Goal: Task Accomplishment & Management: Complete application form

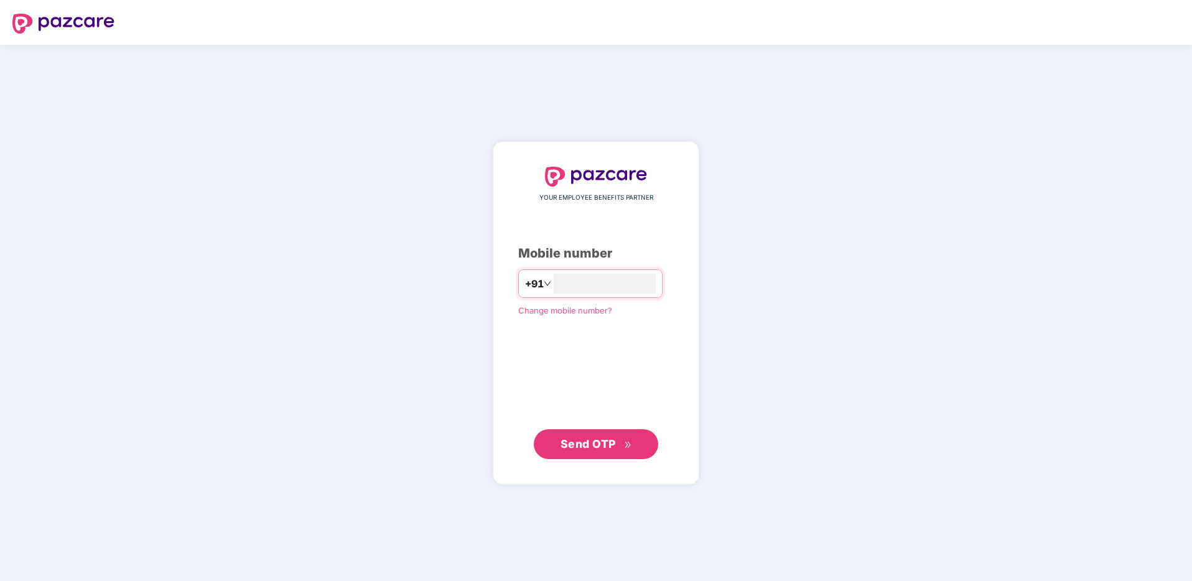
type input "**********"
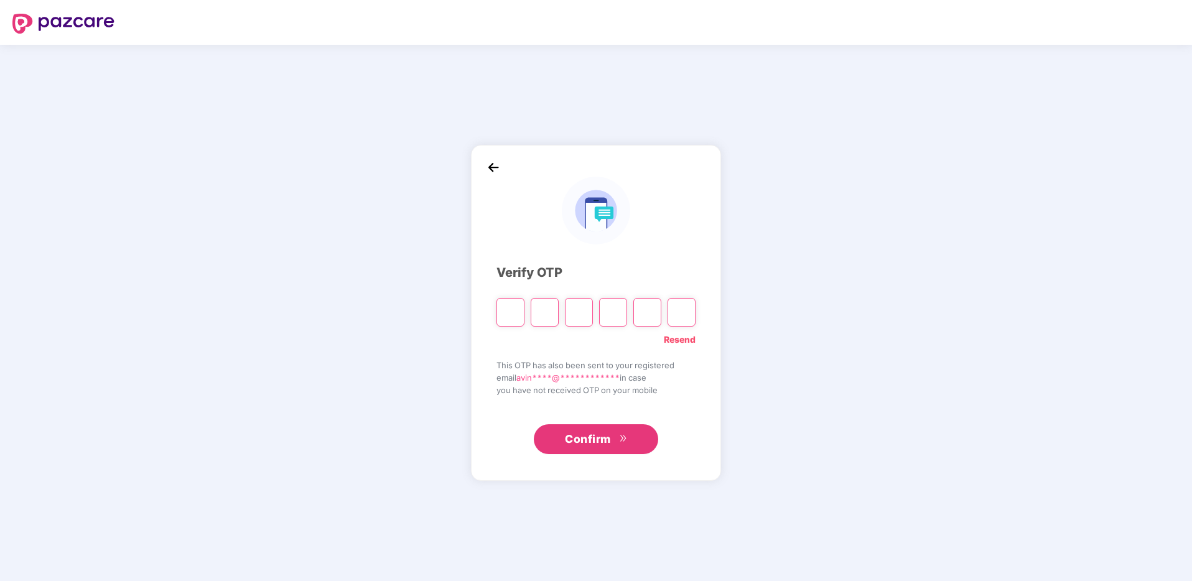
type input "*"
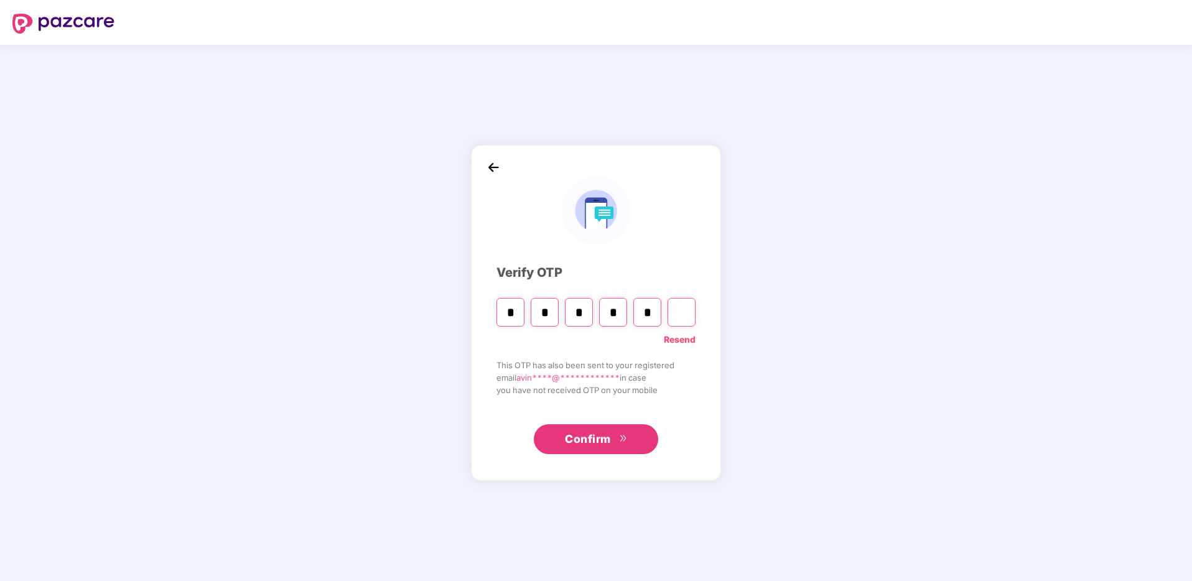
type input "*"
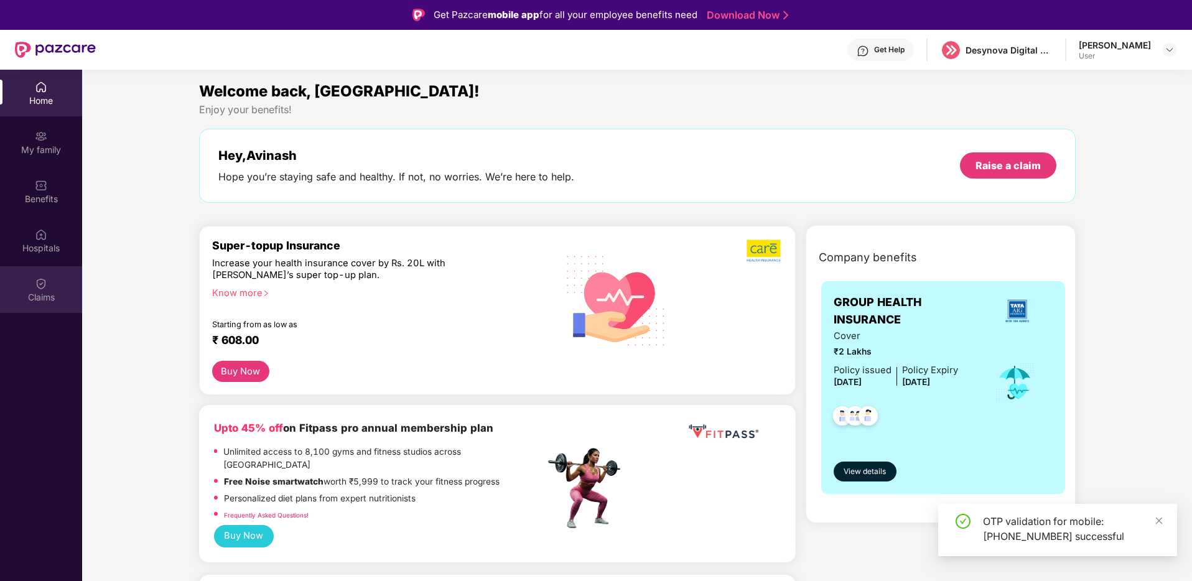
click at [34, 286] on div "Claims" at bounding box center [41, 289] width 82 height 47
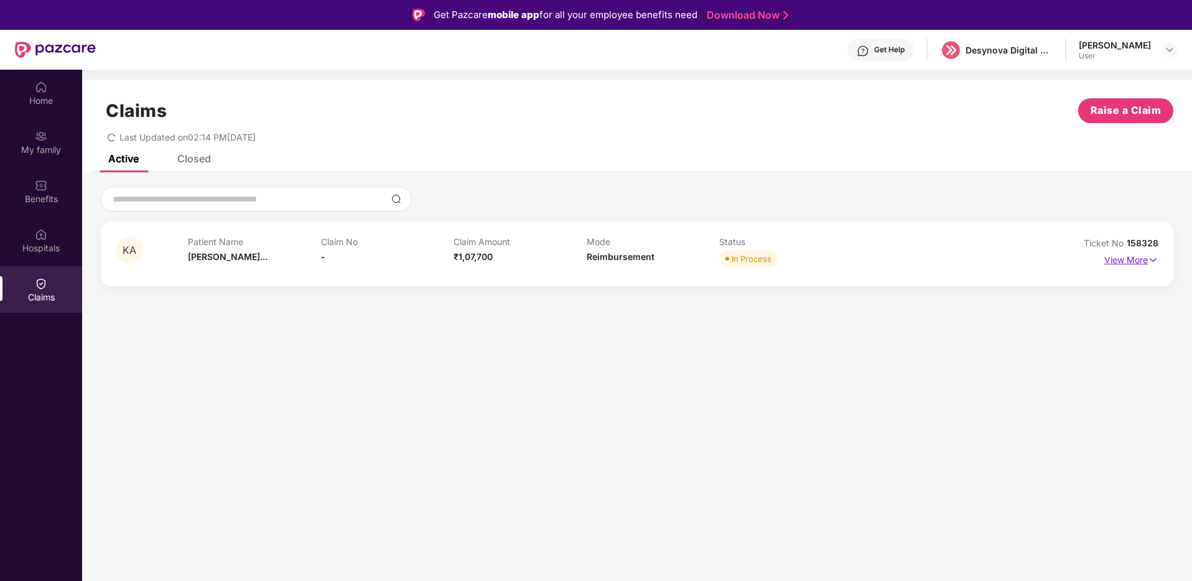
click at [1129, 256] on p "View More" at bounding box center [1132, 258] width 54 height 17
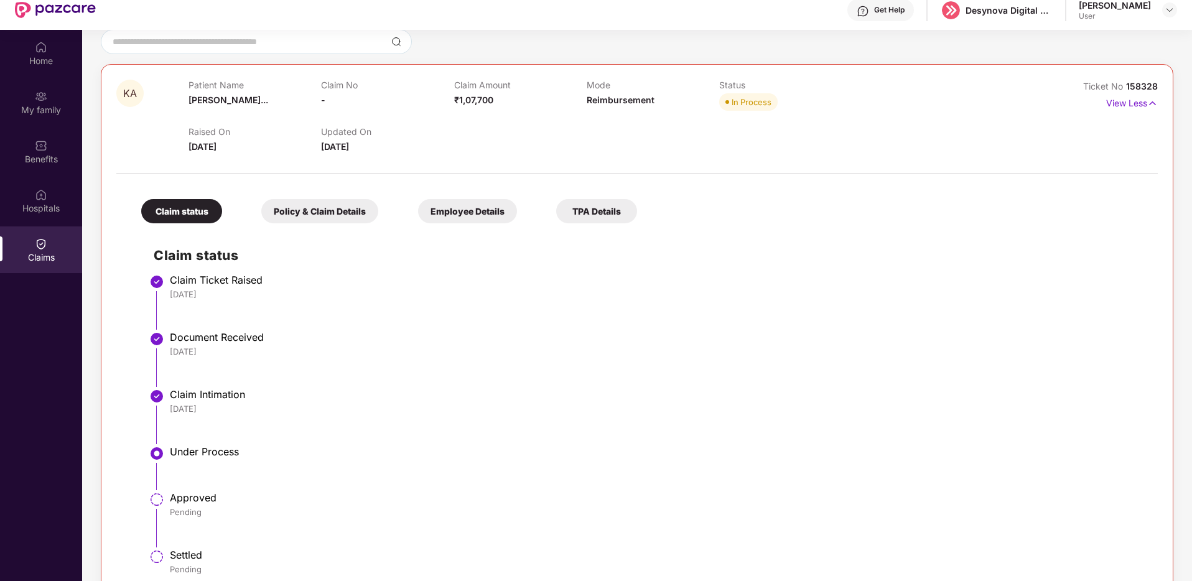
scroll to position [70, 0]
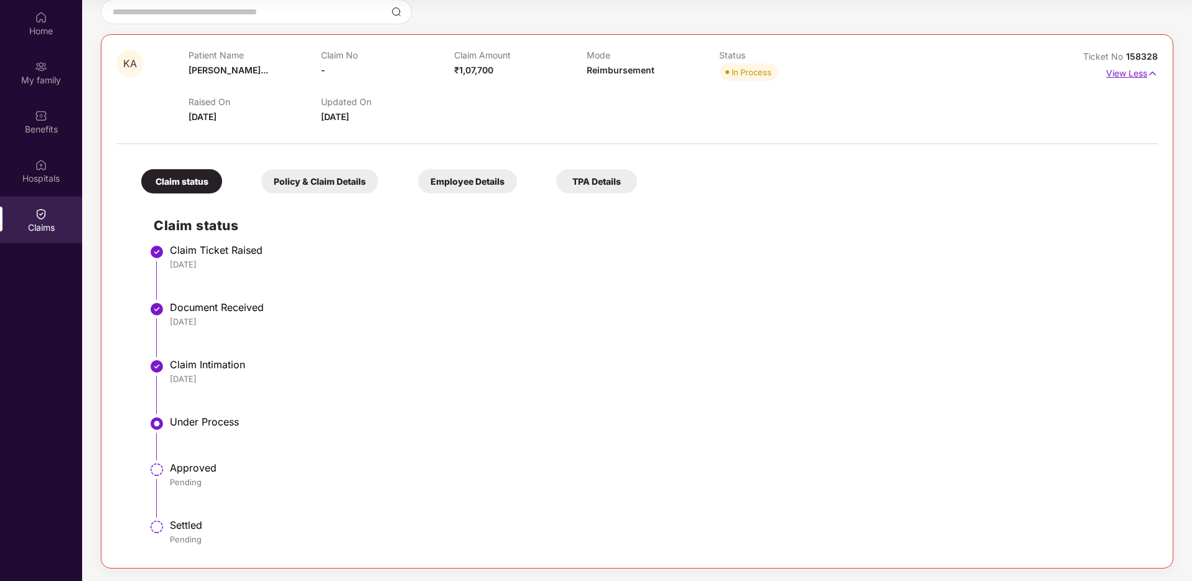
click at [1154, 69] on img at bounding box center [1152, 74] width 11 height 14
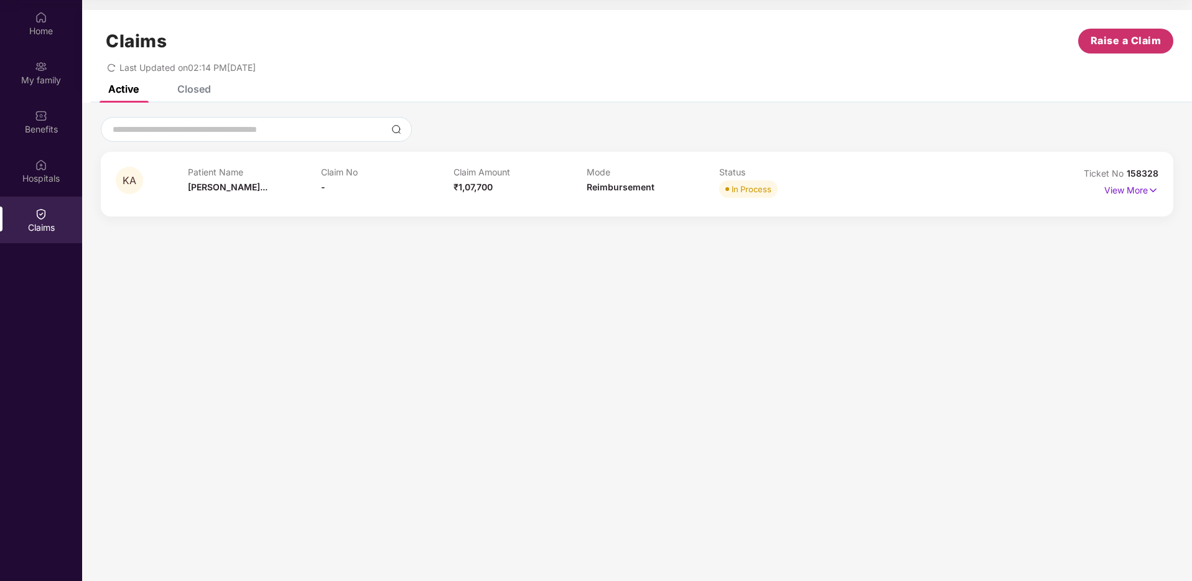
click at [1112, 37] on span "Raise a Claim" at bounding box center [1126, 41] width 71 height 16
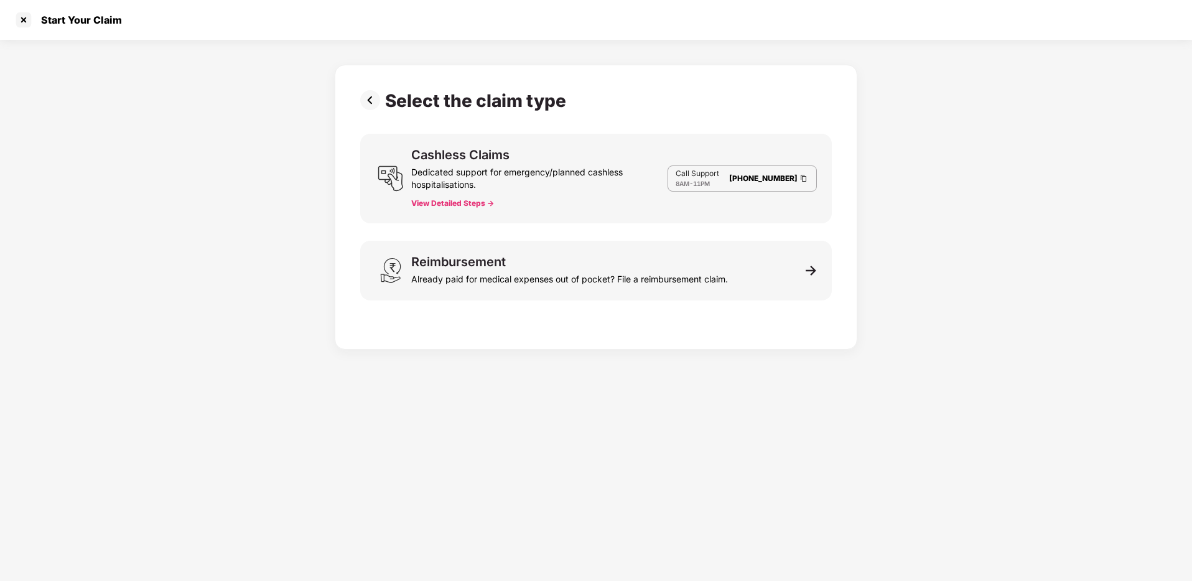
scroll to position [30, 0]
